Goal: Information Seeking & Learning: Learn about a topic

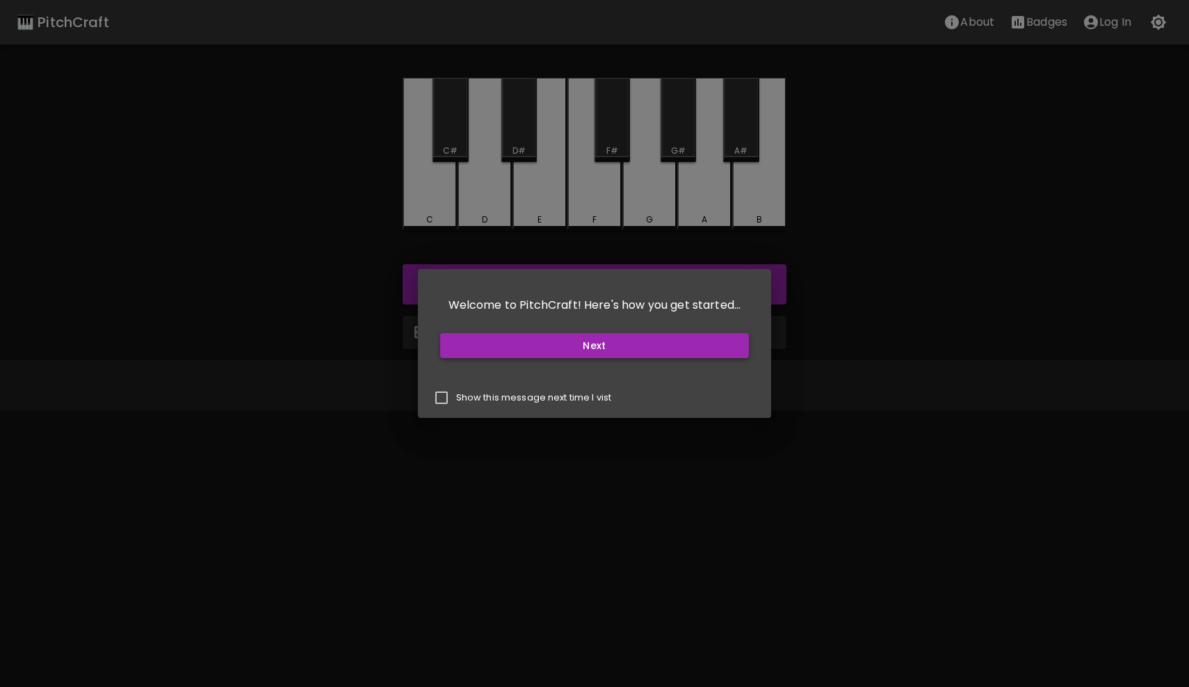
click at [594, 344] on button "Next" at bounding box center [594, 346] width 309 height 26
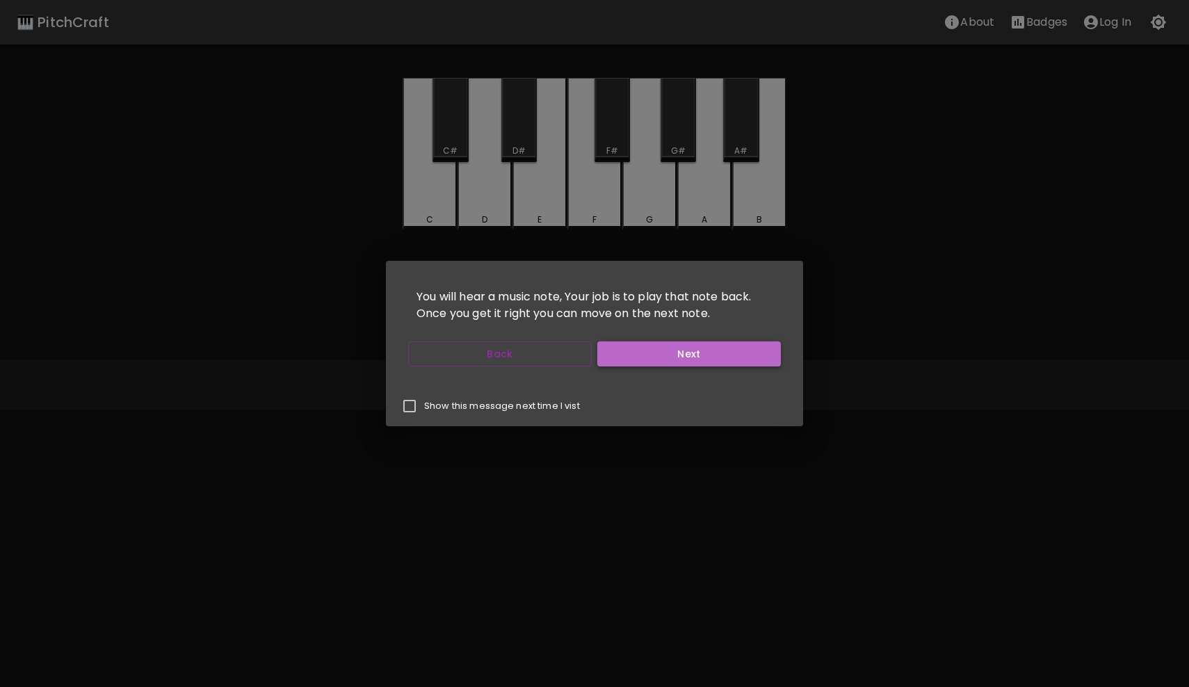
click at [647, 354] on button "Next" at bounding box center [689, 354] width 184 height 26
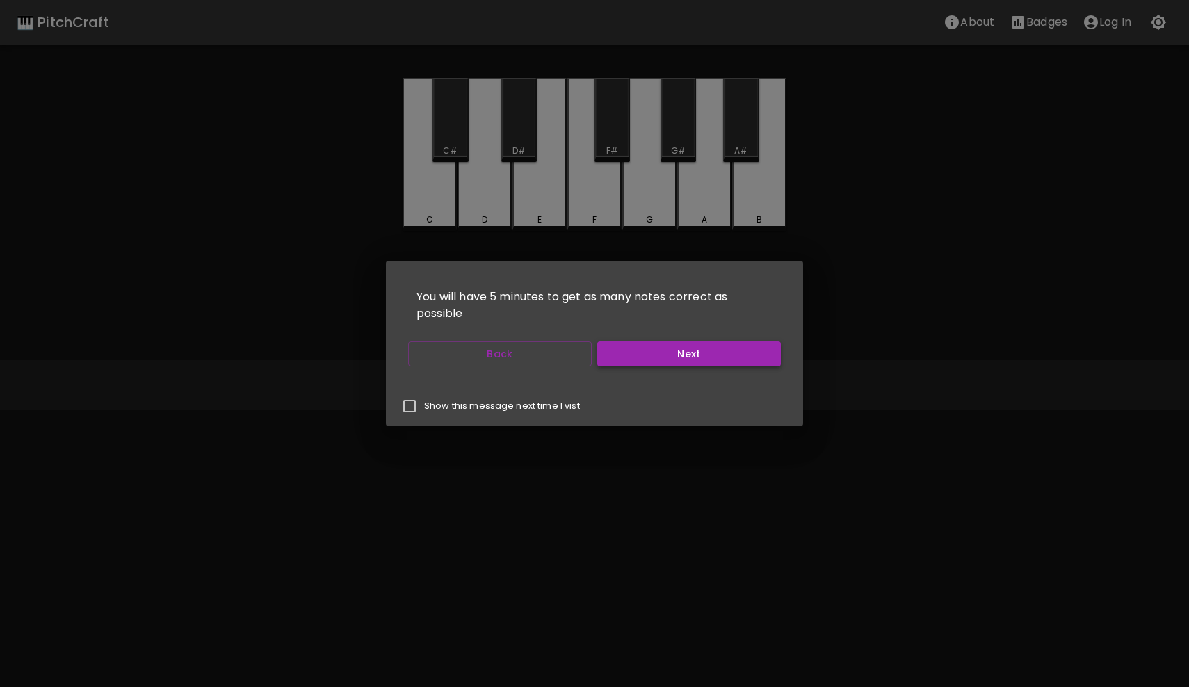
click at [645, 360] on button "Next" at bounding box center [689, 354] width 184 height 26
click at [645, 360] on button "Start Playing" at bounding box center [689, 354] width 184 height 26
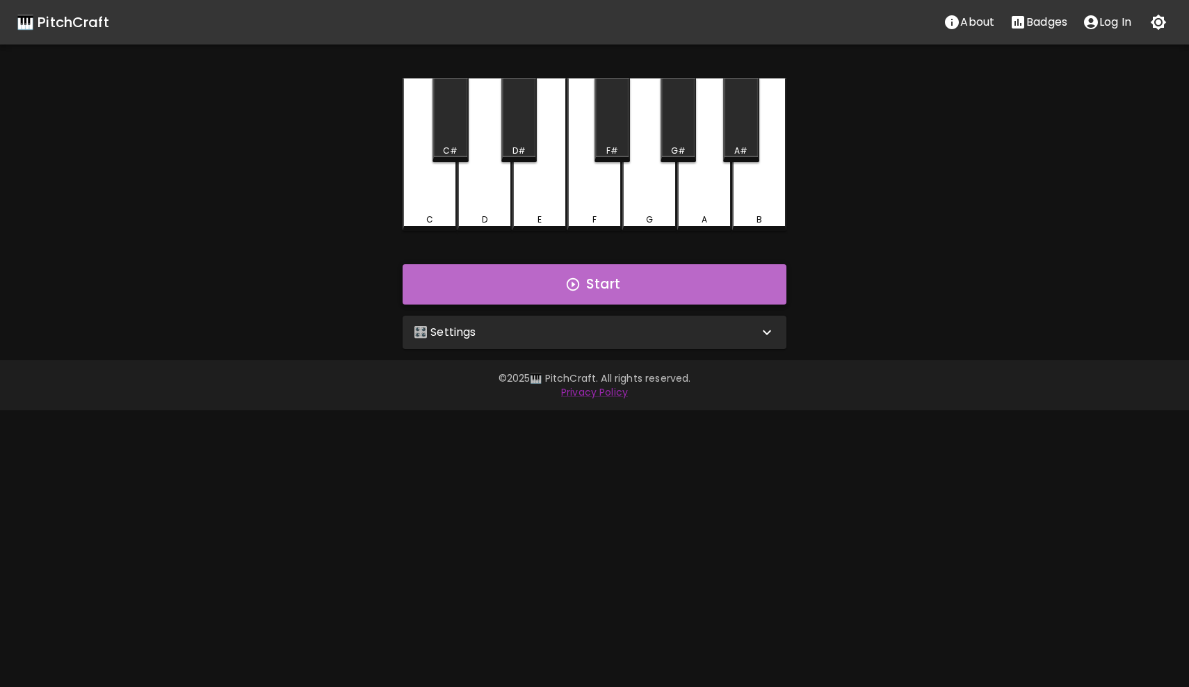
click at [586, 291] on button "Start" at bounding box center [595, 284] width 384 height 40
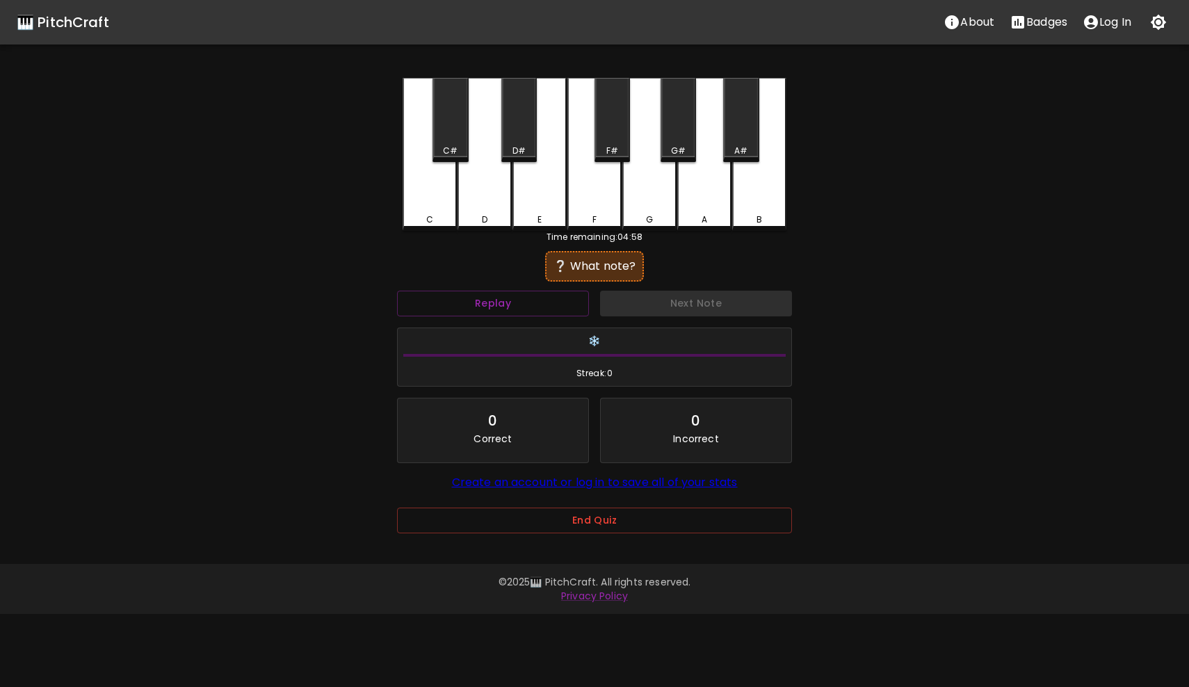
click at [551, 318] on div "Replay" at bounding box center [493, 303] width 203 height 37
click at [551, 309] on button "Replay" at bounding box center [493, 304] width 192 height 26
click at [758, 202] on div "B" at bounding box center [759, 154] width 54 height 153
click at [651, 293] on button "Next Note" at bounding box center [696, 304] width 192 height 26
click at [621, 268] on div "❔ What note?" at bounding box center [594, 266] width 85 height 17
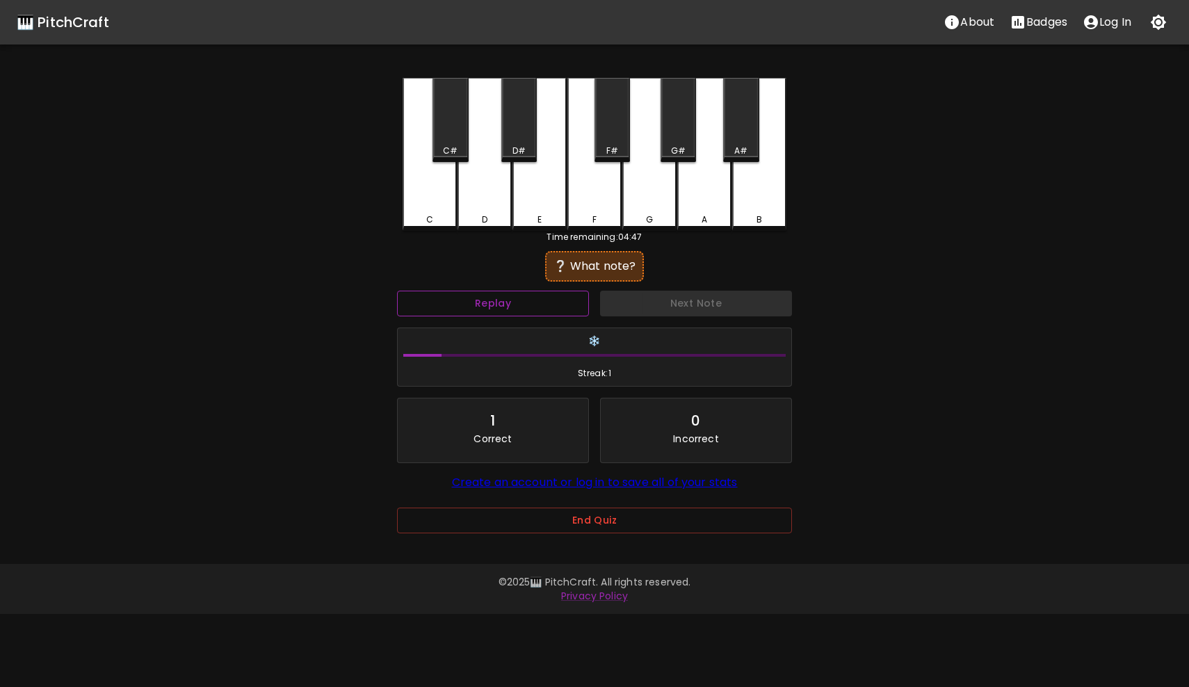
click at [539, 292] on button "Replay" at bounding box center [493, 304] width 192 height 26
click at [524, 140] on div "D#" at bounding box center [518, 120] width 35 height 84
click at [576, 221] on div "F" at bounding box center [594, 219] width 51 height 13
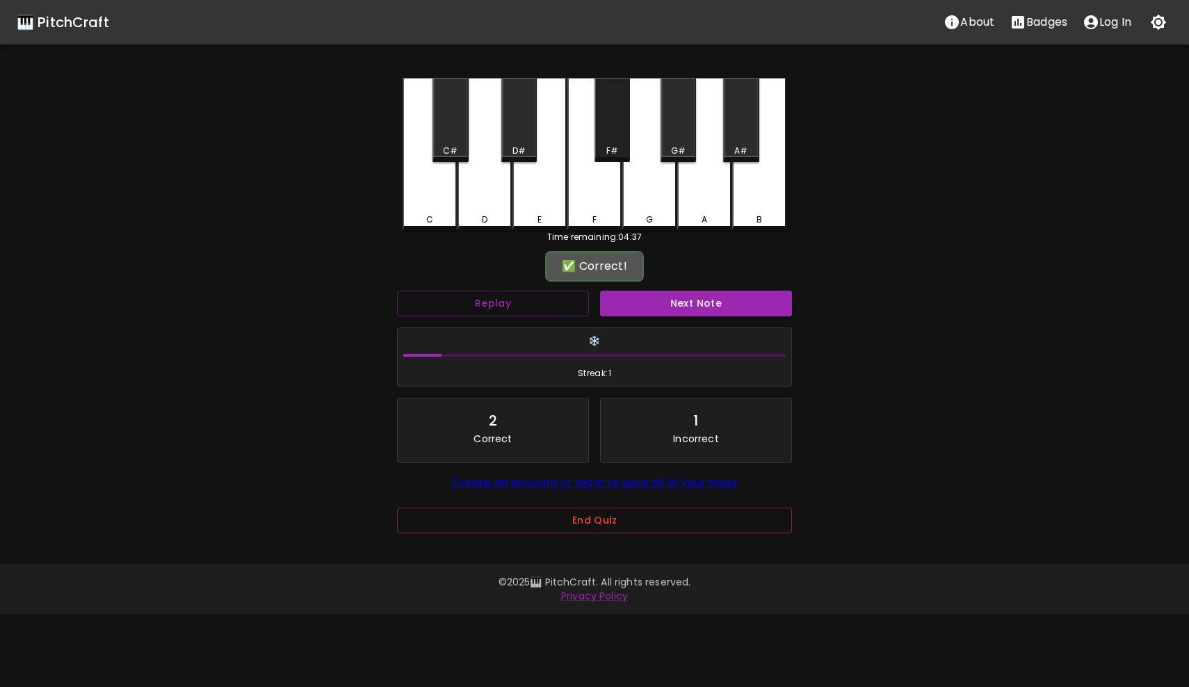
click at [622, 147] on div "F#" at bounding box center [612, 151] width 33 height 13
click at [554, 296] on button "Replay" at bounding box center [493, 304] width 192 height 26
click at [645, 315] on button "Next Note" at bounding box center [696, 304] width 192 height 26
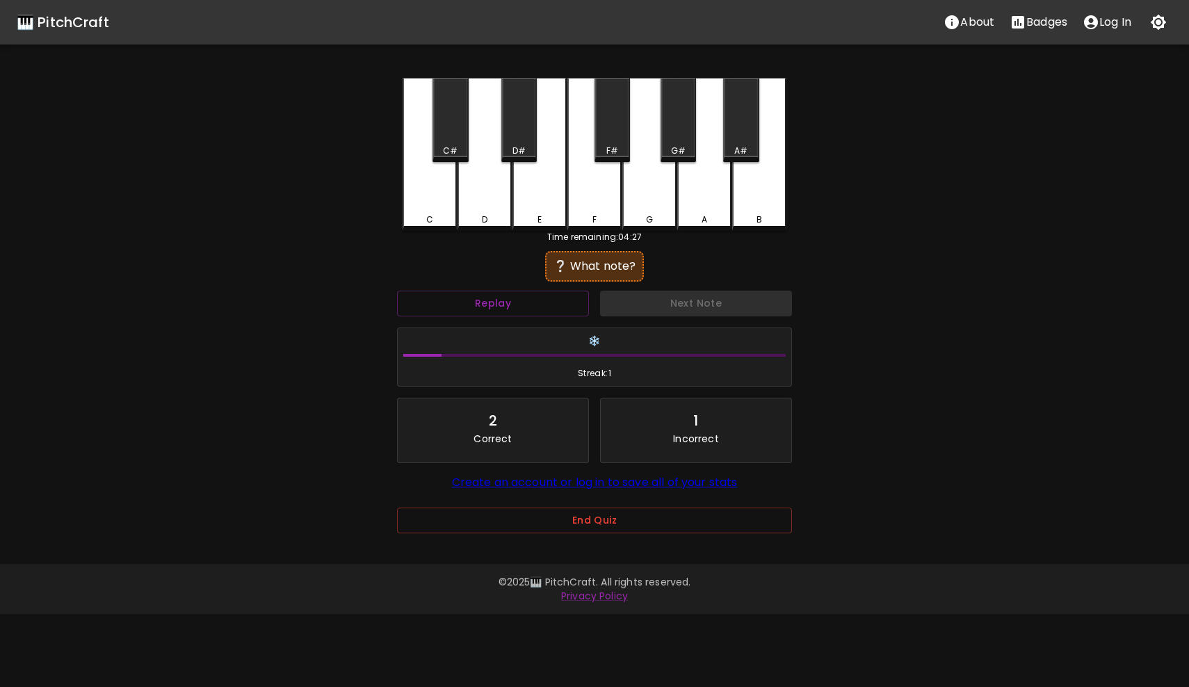
click at [657, 214] on div "G" at bounding box center [649, 219] width 51 height 13
click at [760, 202] on div "B" at bounding box center [759, 154] width 54 height 153
click at [547, 191] on div "E" at bounding box center [540, 154] width 54 height 153
click at [548, 295] on button "Replay" at bounding box center [493, 304] width 192 height 26
click at [518, 144] on div "D#" at bounding box center [518, 120] width 35 height 84
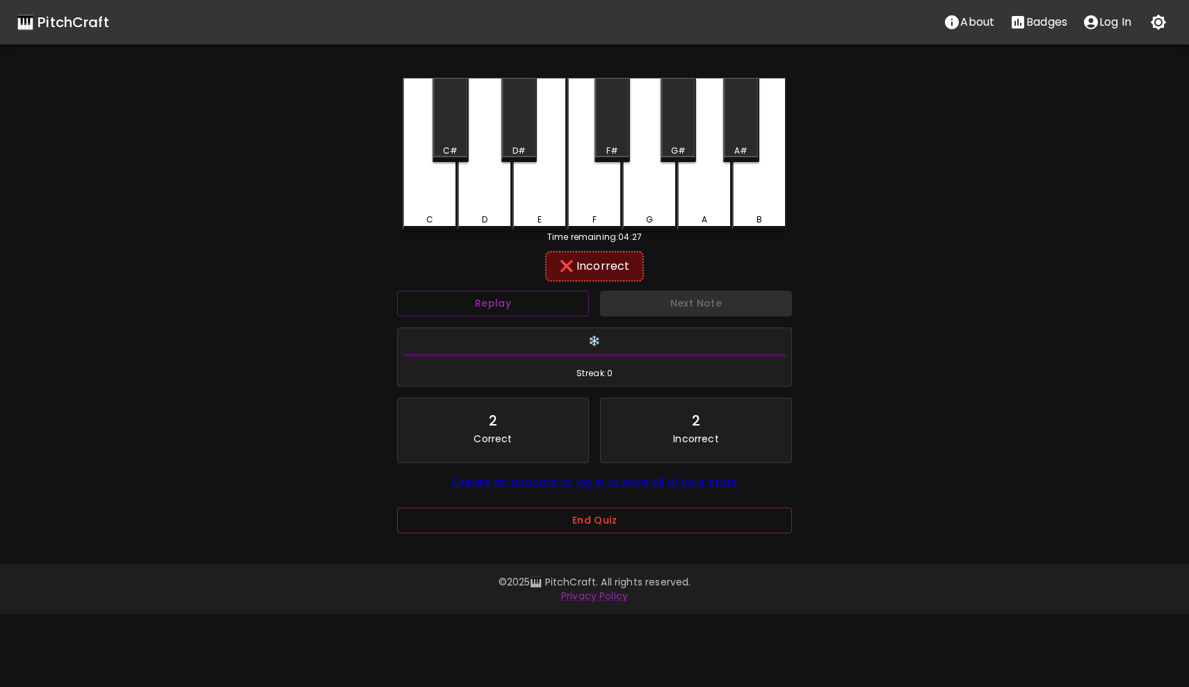
click at [593, 193] on div "F" at bounding box center [594, 154] width 54 height 153
click at [608, 142] on div "F#" at bounding box center [612, 120] width 35 height 84
click at [650, 165] on div "G" at bounding box center [649, 154] width 54 height 153
click at [551, 289] on div "Replay" at bounding box center [493, 303] width 203 height 37
click at [551, 294] on button "Replay" at bounding box center [493, 304] width 192 height 26
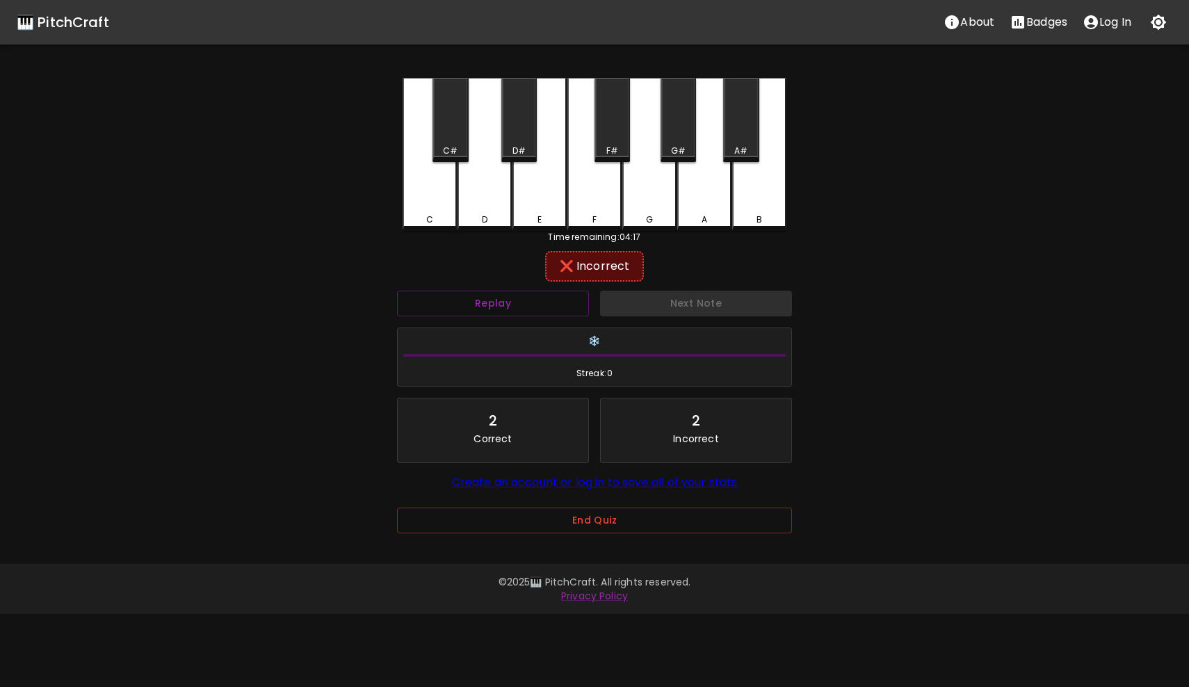
click at [446, 207] on div "C" at bounding box center [430, 154] width 54 height 153
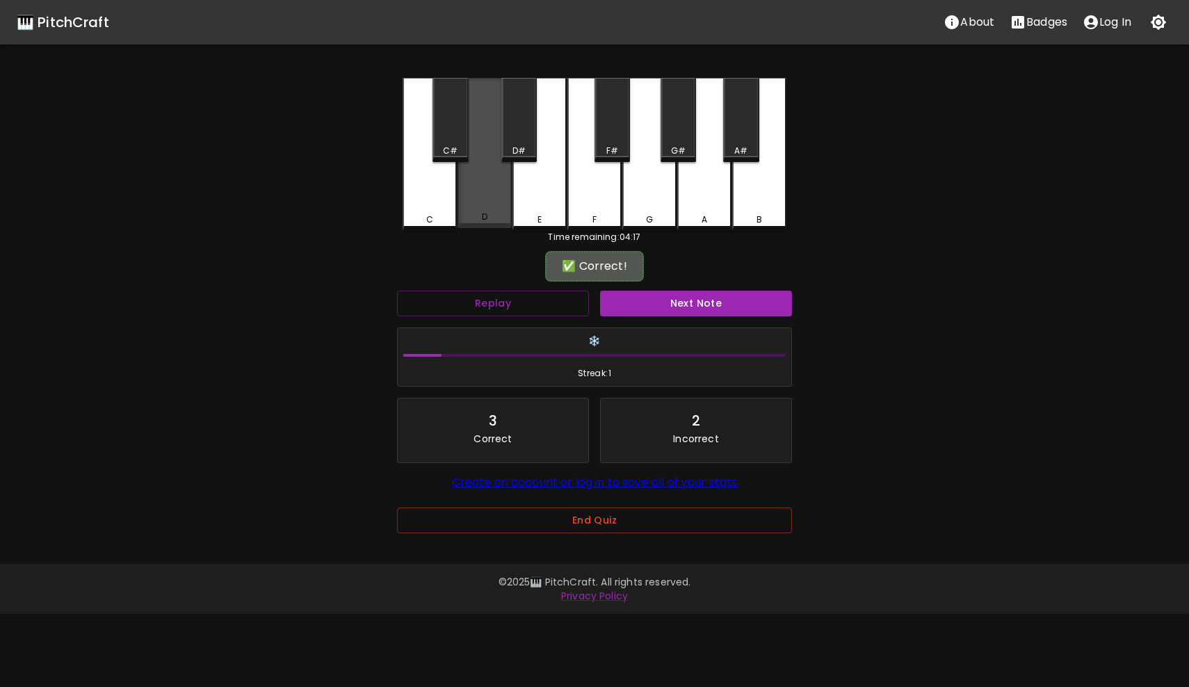
click at [491, 202] on div "D" at bounding box center [485, 153] width 54 height 150
click at [668, 341] on h6 "❄️" at bounding box center [594, 341] width 382 height 15
click at [666, 313] on button "Next Note" at bounding box center [696, 304] width 192 height 26
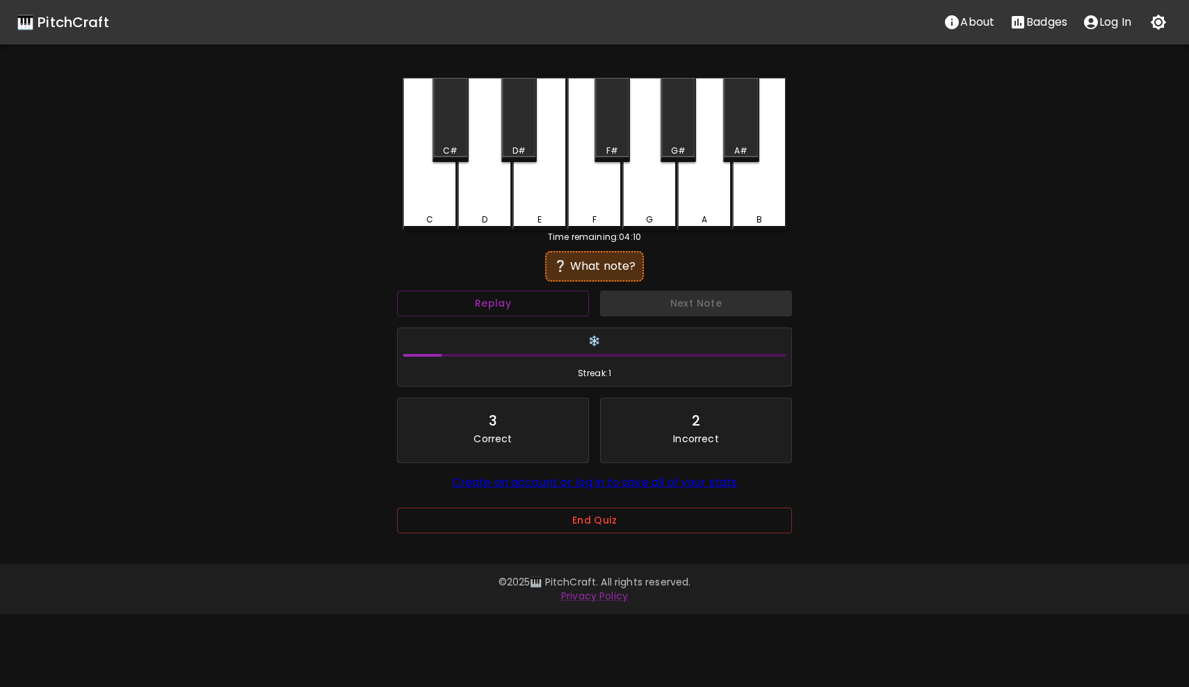
click at [650, 188] on div "G" at bounding box center [649, 154] width 54 height 153
click at [429, 200] on div "C" at bounding box center [430, 154] width 54 height 153
click at [536, 307] on button "Replay" at bounding box center [493, 304] width 192 height 26
click at [631, 187] on div "G" at bounding box center [649, 154] width 54 height 153
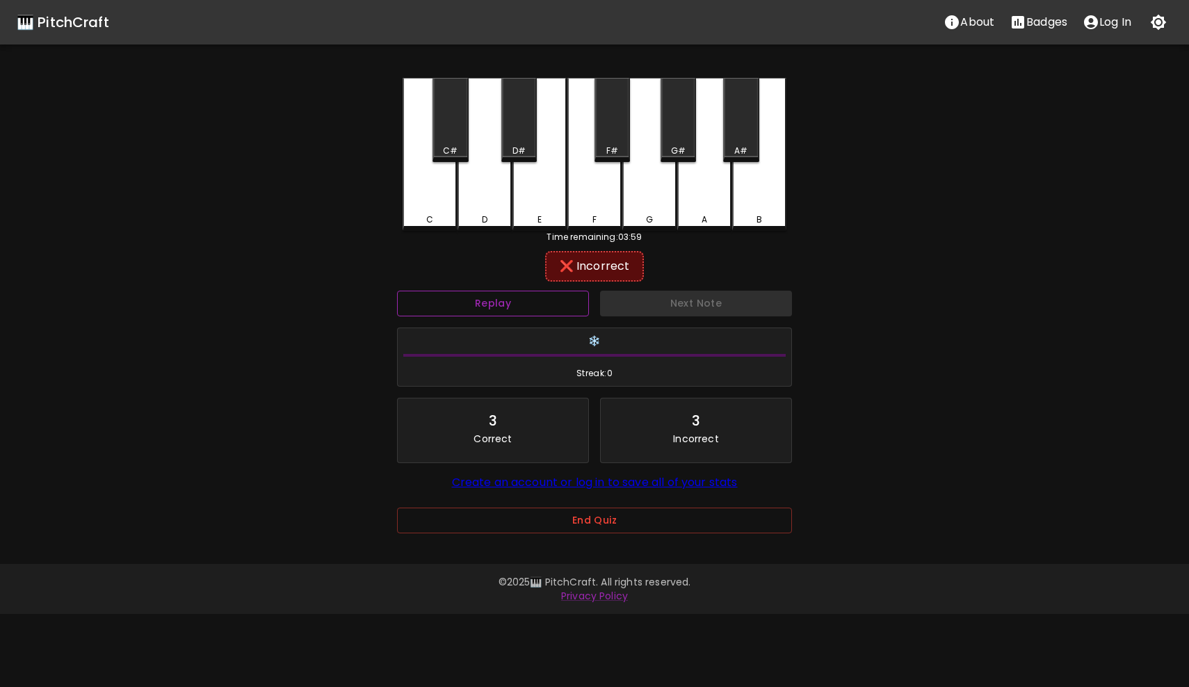
click at [529, 304] on button "Replay" at bounding box center [493, 304] width 192 height 26
click at [675, 141] on div "G#" at bounding box center [678, 120] width 35 height 84
click at [683, 312] on button "Next Note" at bounding box center [696, 304] width 192 height 26
click at [588, 202] on div "F" at bounding box center [594, 154] width 54 height 153
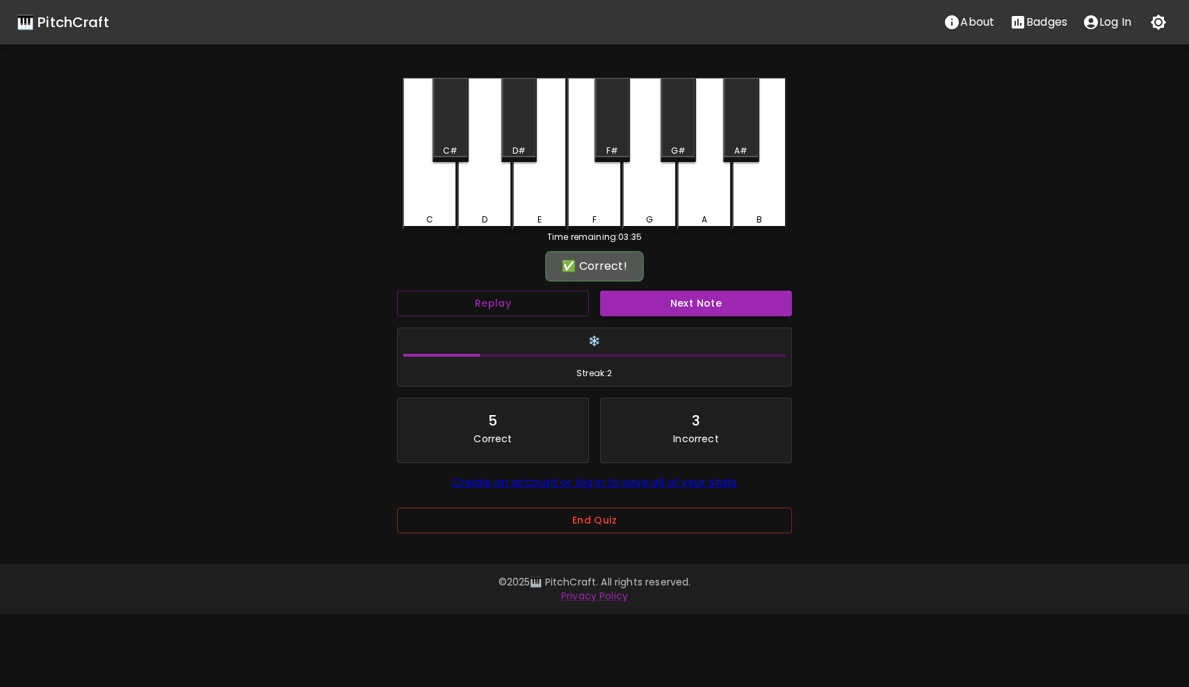
click at [581, 216] on div "F" at bounding box center [594, 219] width 51 height 13
click at [581, 216] on div "F" at bounding box center [594, 217] width 51 height 13
click at [659, 328] on div "❄️ Streak: 2" at bounding box center [595, 357] width 394 height 58
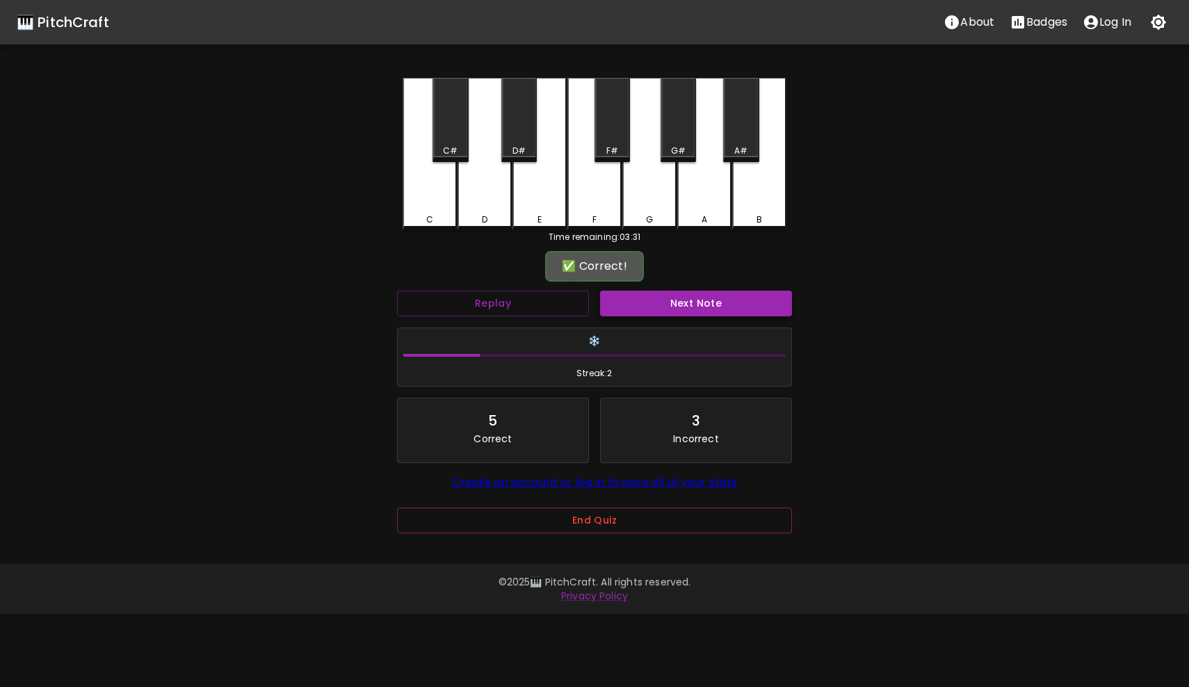
click at [661, 299] on button "Next Note" at bounding box center [696, 304] width 192 height 26
click at [546, 298] on button "Replay" at bounding box center [493, 304] width 192 height 26
click at [545, 294] on button "Replay" at bounding box center [493, 304] width 192 height 26
click at [542, 204] on div "E" at bounding box center [540, 154] width 54 height 153
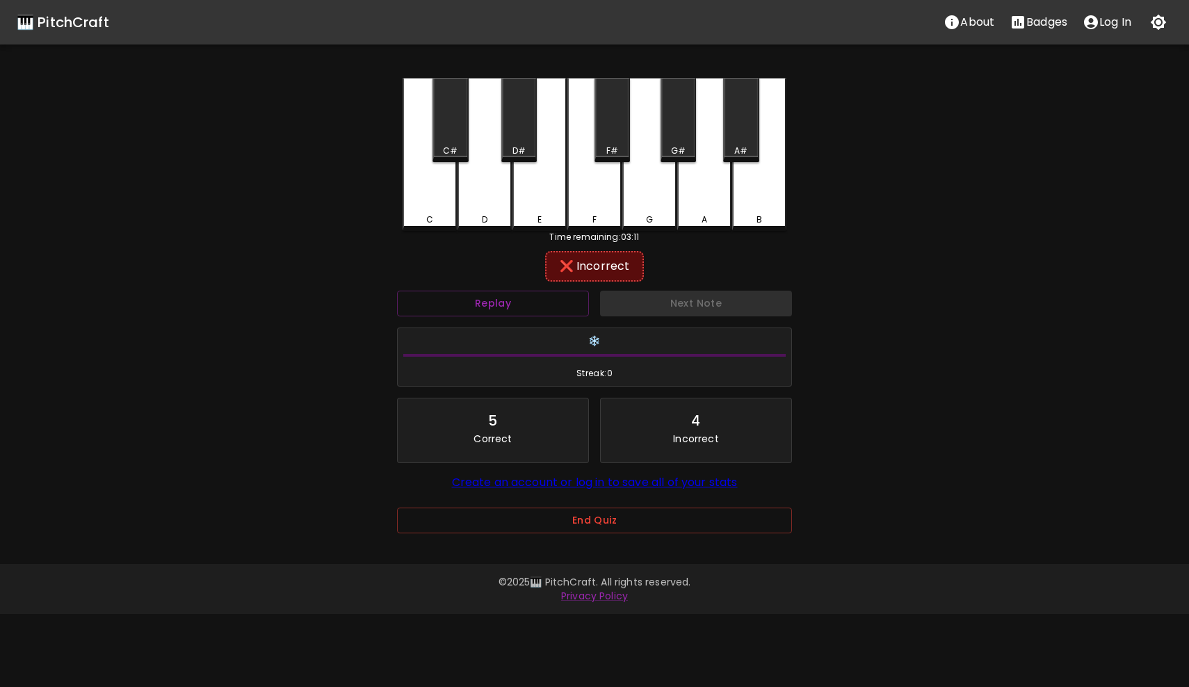
click at [462, 195] on div "D" at bounding box center [485, 154] width 54 height 153
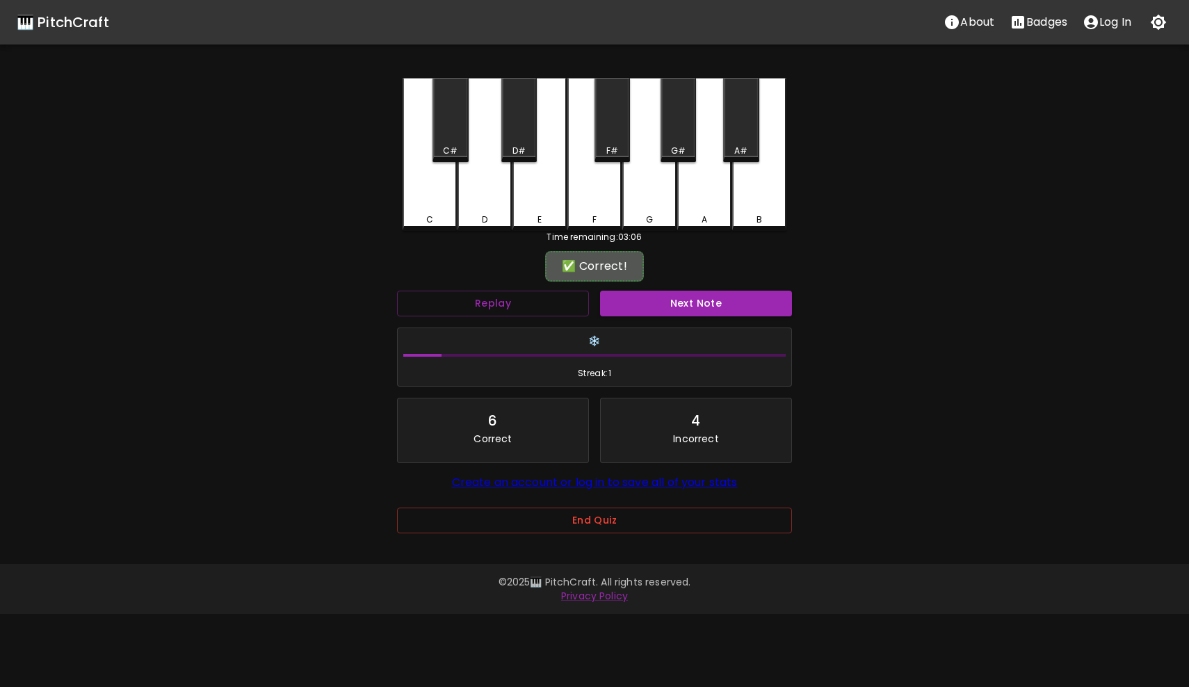
click at [521, 281] on div "✅ Correct!" at bounding box center [594, 266] width 395 height 35
click at [520, 293] on button "Replay" at bounding box center [493, 304] width 192 height 26
click at [645, 309] on button "Next Note" at bounding box center [696, 304] width 192 height 26
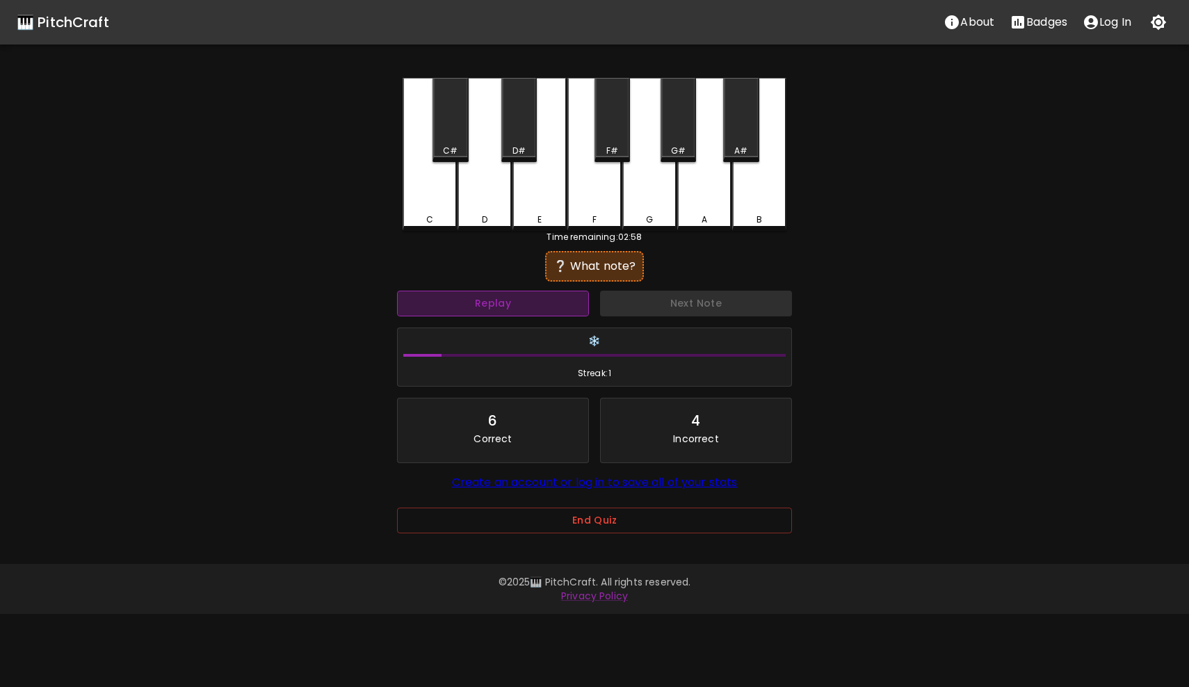
click at [527, 313] on button "Replay" at bounding box center [493, 304] width 192 height 26
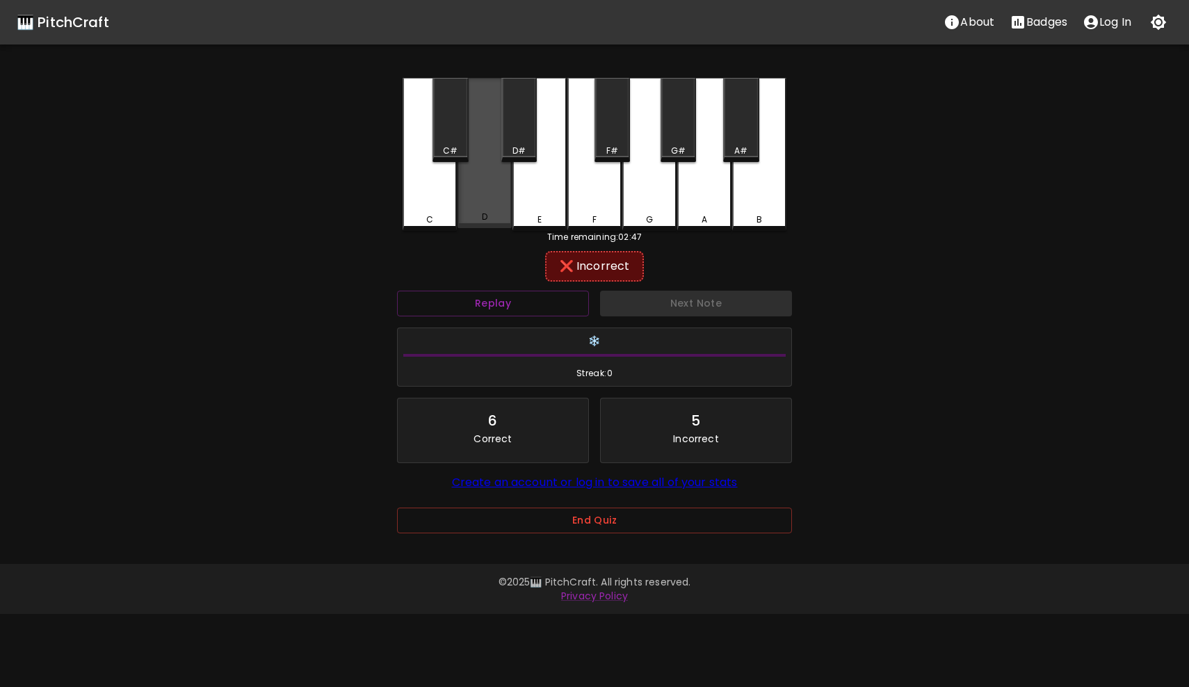
click at [482, 217] on div "D" at bounding box center [485, 217] width 6 height 13
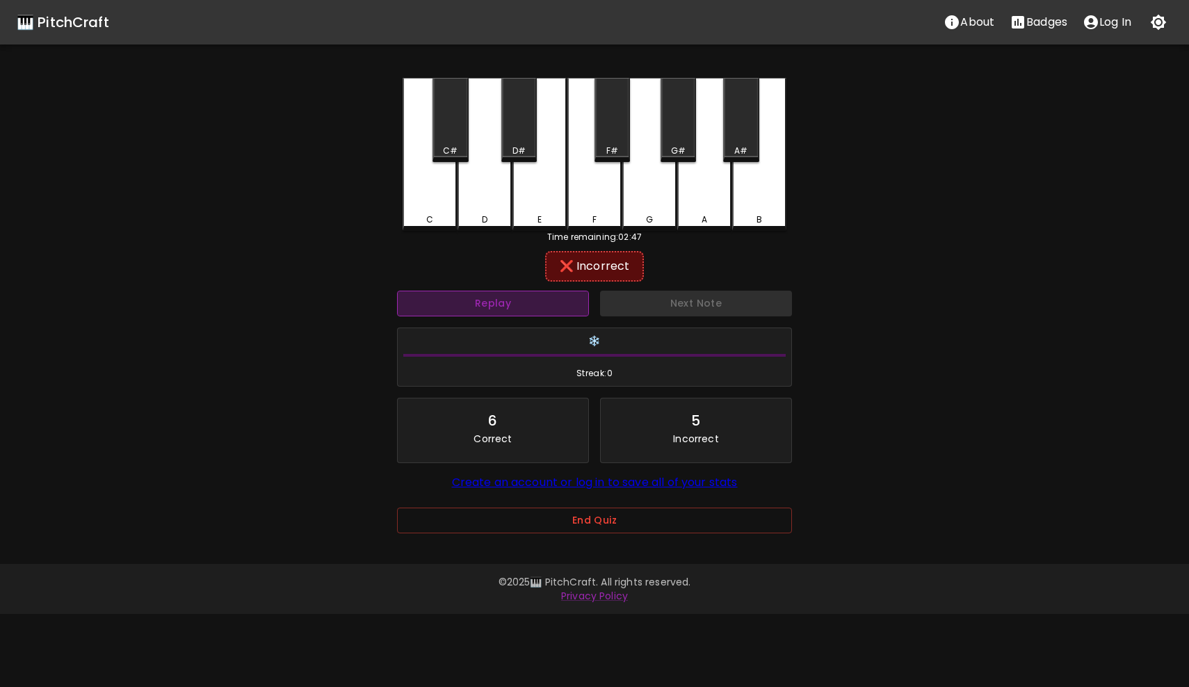
click at [513, 308] on button "Replay" at bounding box center [493, 304] width 192 height 26
click at [489, 285] on div "Replay" at bounding box center [493, 303] width 203 height 37
click at [489, 294] on button "Replay" at bounding box center [493, 304] width 192 height 26
click at [509, 244] on div "C C# D D# E F F# G G# A A# B Time remaining: 02:42 ❌ Incorrect Replay Next Note…" at bounding box center [594, 315] width 417 height 475
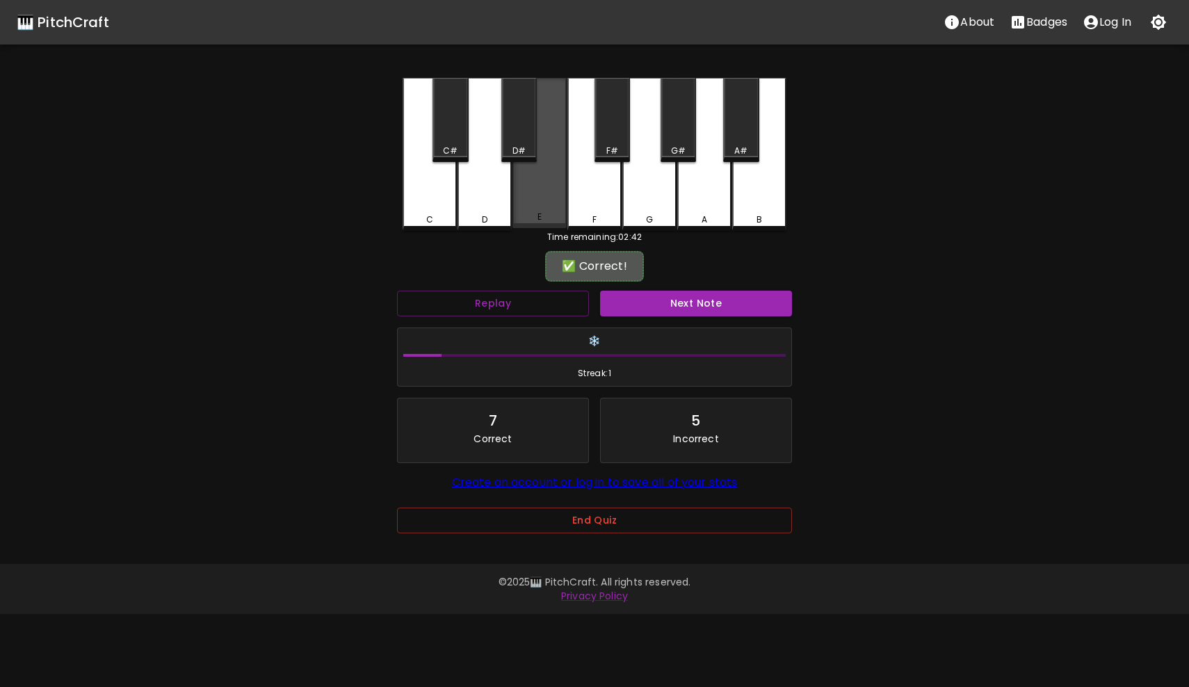
click at [548, 215] on div "E" at bounding box center [539, 217] width 51 height 13
click at [652, 306] on button "Next Note" at bounding box center [696, 304] width 192 height 26
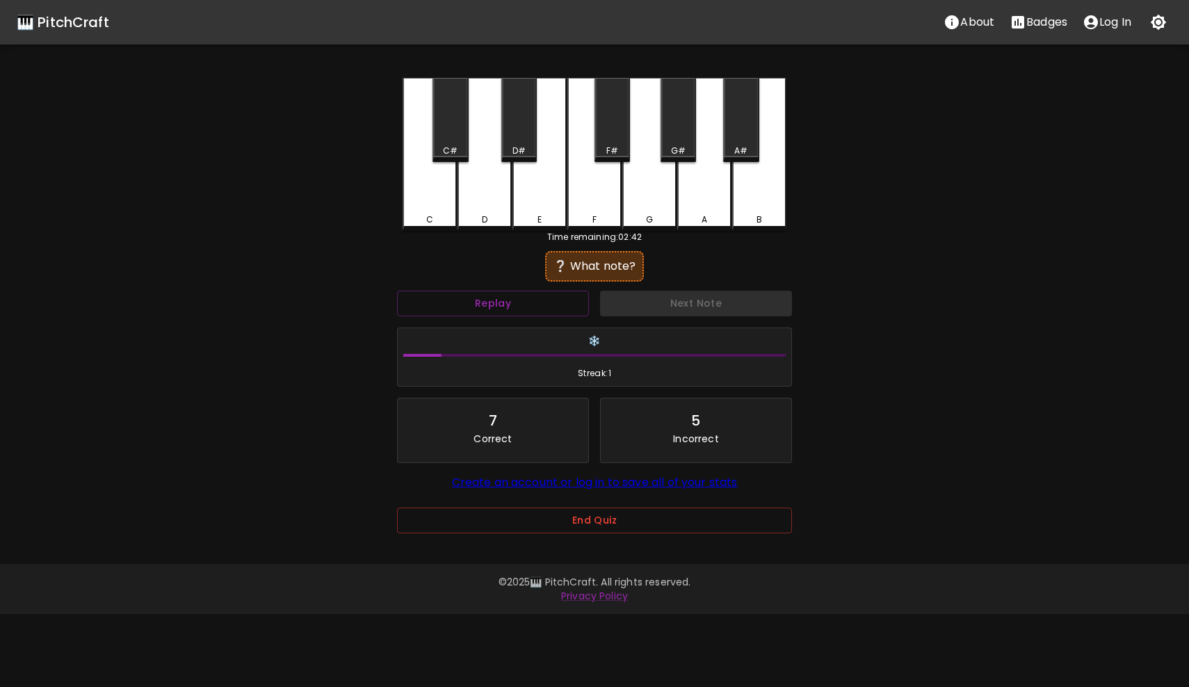
click at [905, 1] on div "🎹 PitchCraft About Badges Log In" at bounding box center [594, 22] width 1189 height 45
click at [453, 211] on div "C" at bounding box center [430, 154] width 54 height 153
click at [482, 203] on div "D" at bounding box center [485, 154] width 54 height 153
click at [676, 297] on button "Next Note" at bounding box center [696, 304] width 192 height 26
click at [513, 133] on div "D#" at bounding box center [518, 120] width 35 height 84
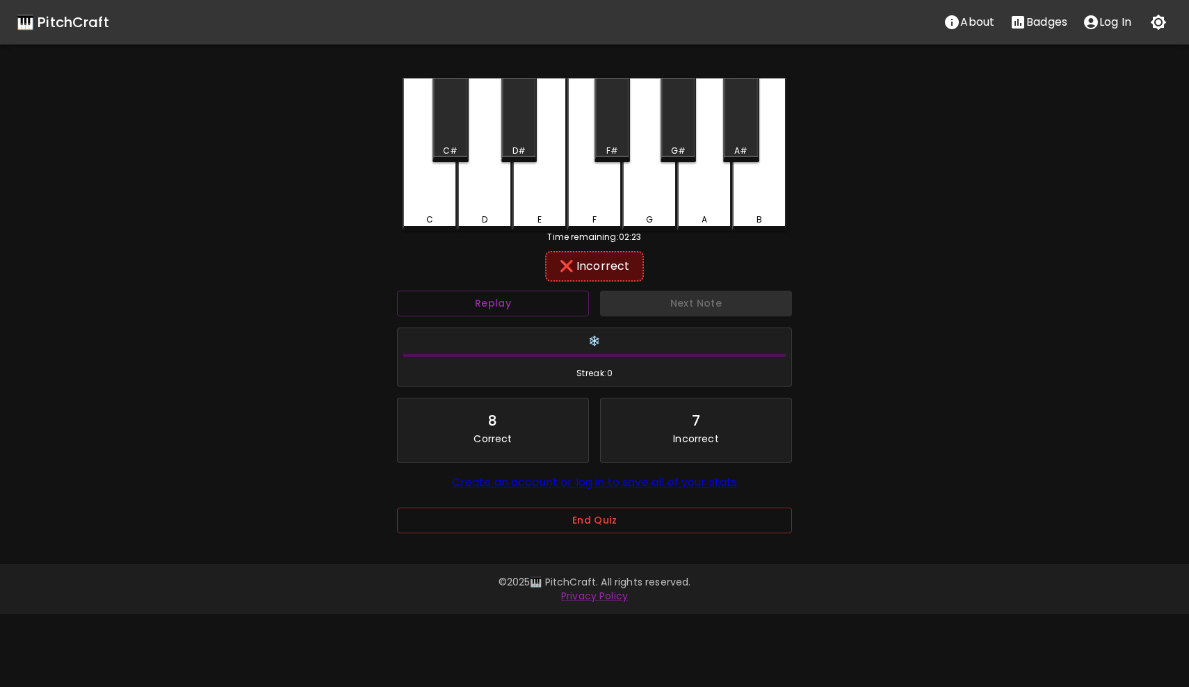
click at [604, 118] on div "F#" at bounding box center [612, 120] width 35 height 84
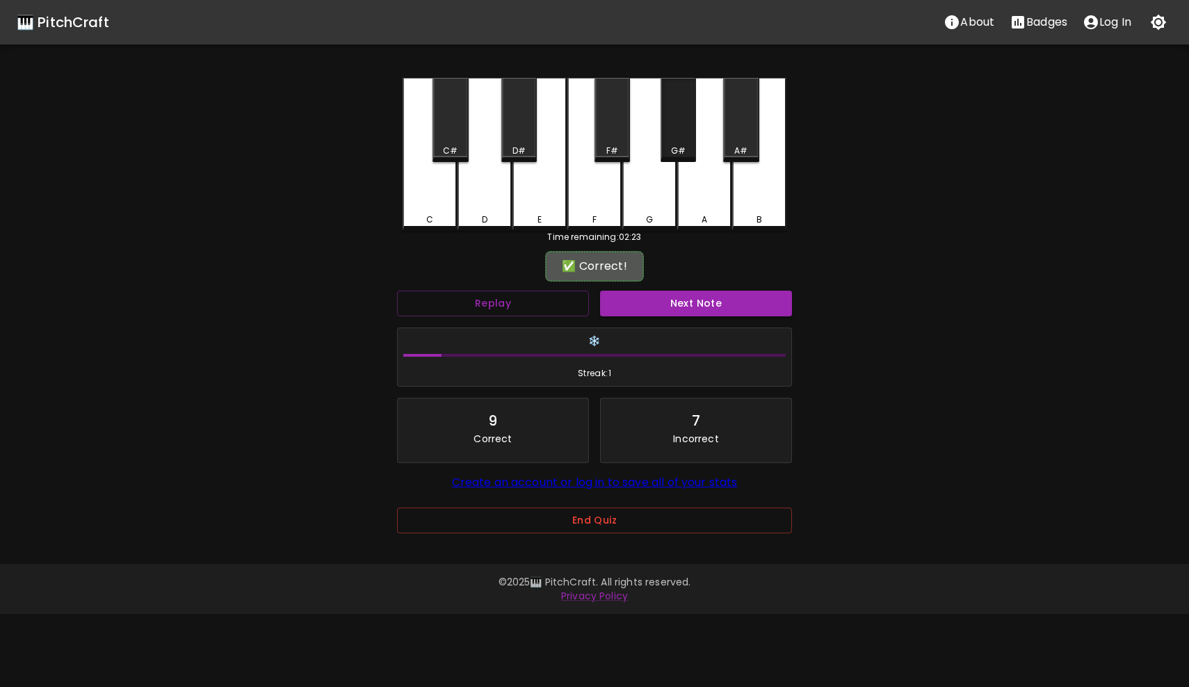
click at [670, 124] on div "G#" at bounding box center [678, 120] width 35 height 84
click at [506, 305] on button "Replay" at bounding box center [493, 304] width 192 height 26
